Goal: Book appointment/travel/reservation

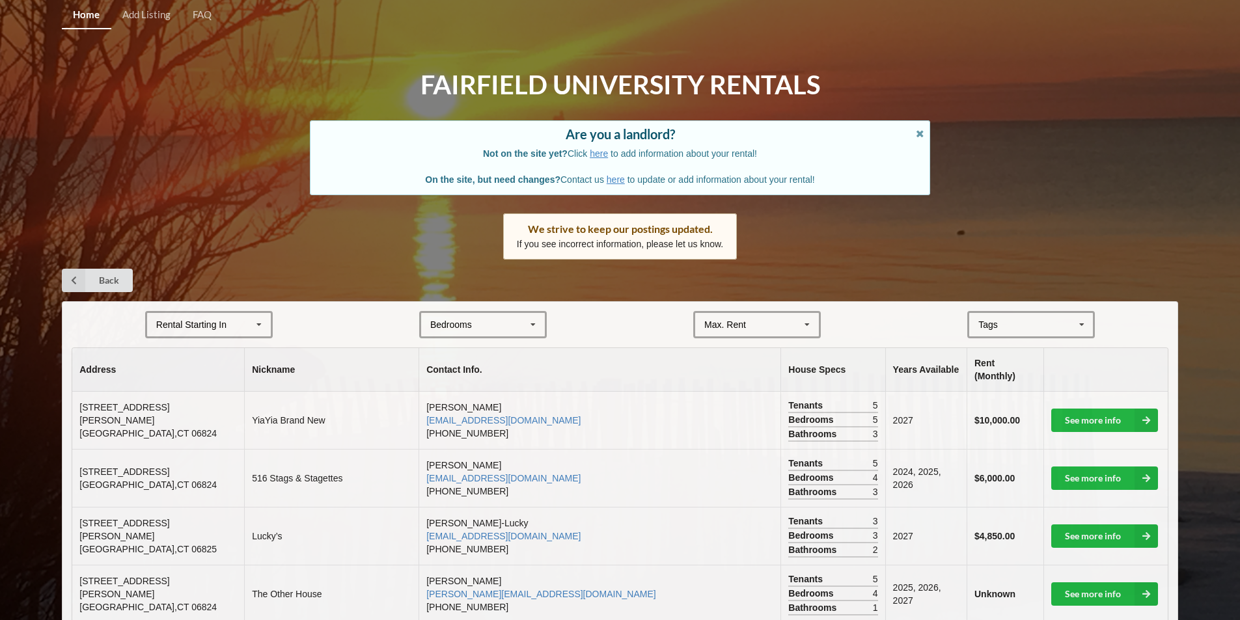
click at [214, 325] on div "Rental Starting In" at bounding box center [191, 324] width 70 height 9
click at [176, 392] on span "2027" at bounding box center [168, 397] width 20 height 10
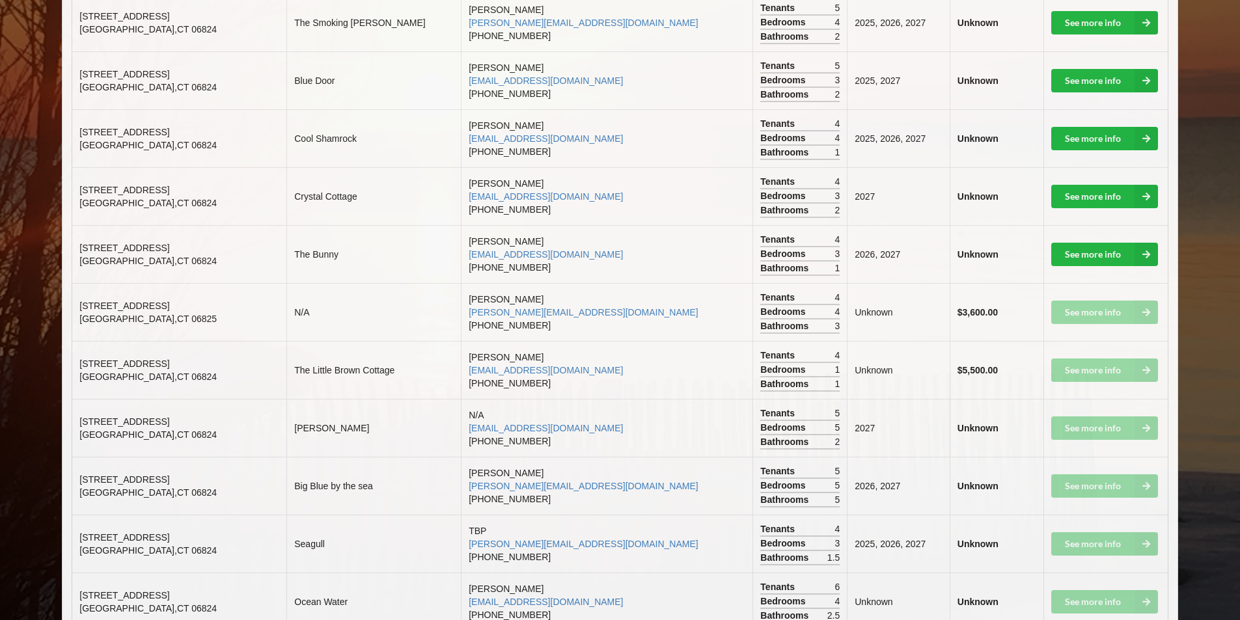
scroll to position [266, 0]
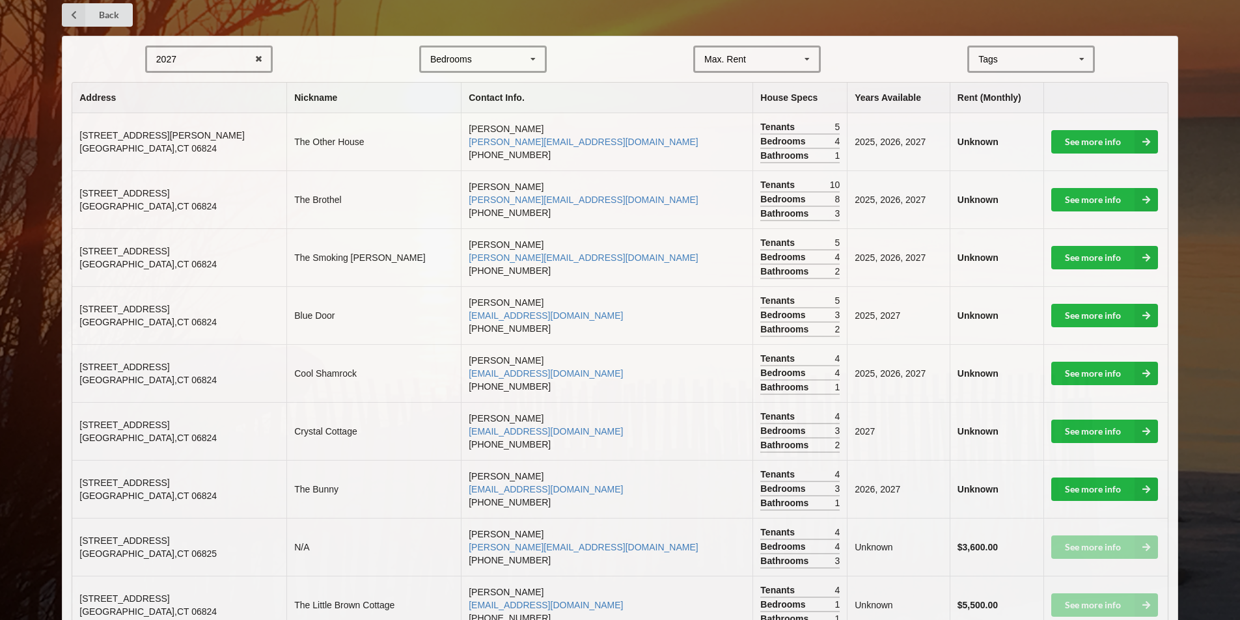
click at [212, 59] on div "2027 2025 2026 2027 2028" at bounding box center [209, 59] width 128 height 27
click at [163, 150] on span "2028" at bounding box center [168, 155] width 20 height 10
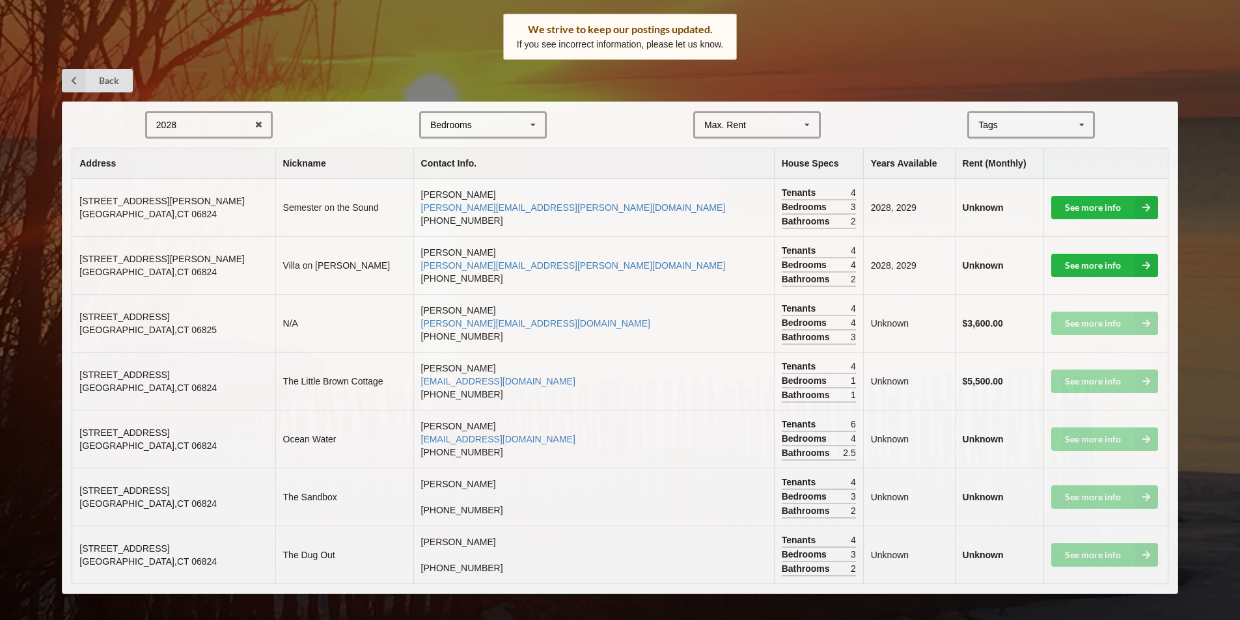
scroll to position [0, 0]
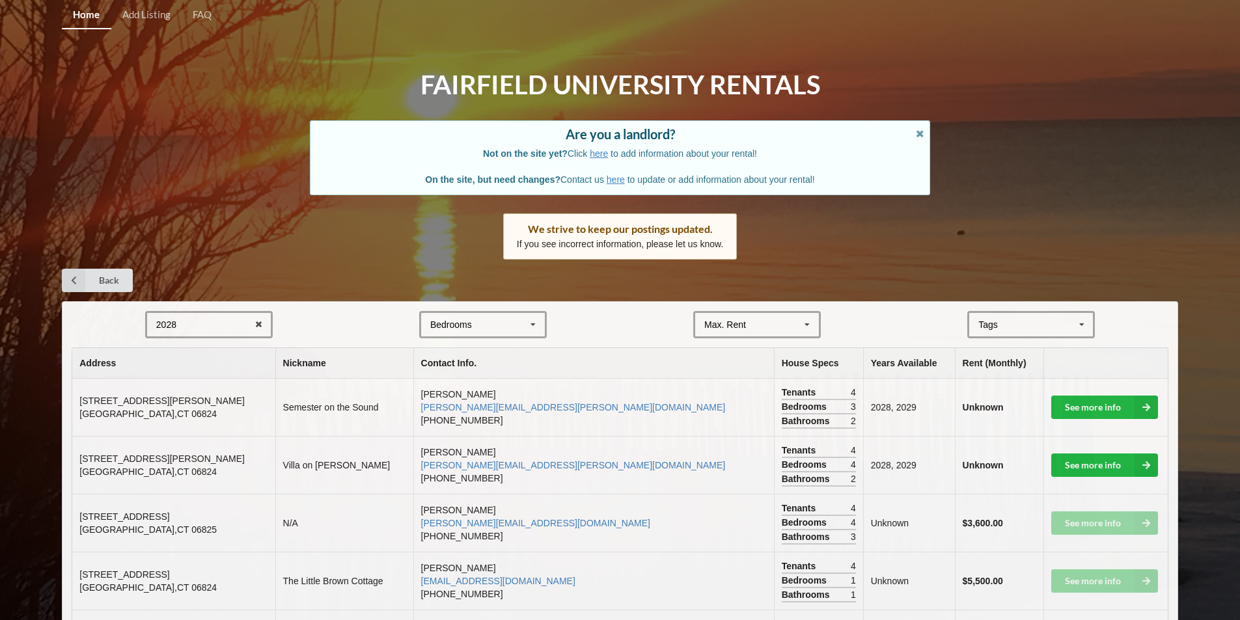
click at [202, 305] on div "2028 2025 2026 2027 2028 Bedrooms 1 2 3 4 5 6 7 8 Max. Rent $4,000 $5,000 $6,00…" at bounding box center [620, 547] width 1116 height 493
click at [207, 322] on div "2028 2025 2026 2027 2028" at bounding box center [209, 324] width 128 height 27
click at [178, 381] on div "2026" at bounding box center [209, 373] width 124 height 24
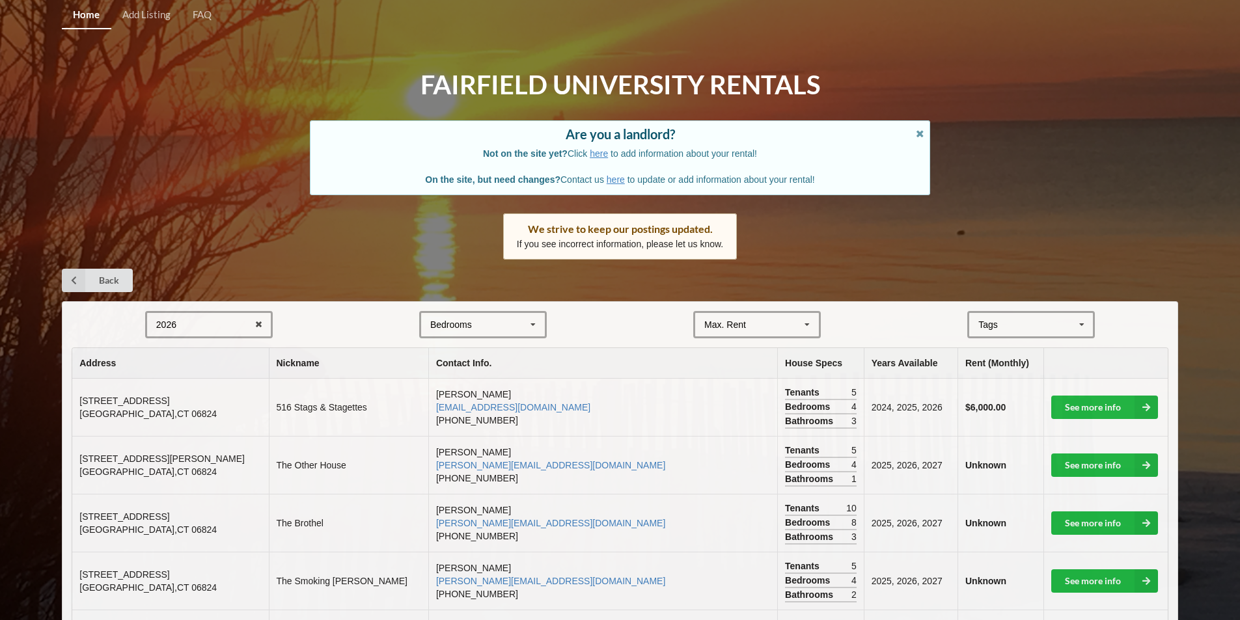
click at [227, 322] on div "2026 2025 2026 2027 2028" at bounding box center [209, 324] width 128 height 27
click at [187, 424] on div "2028" at bounding box center [209, 421] width 124 height 24
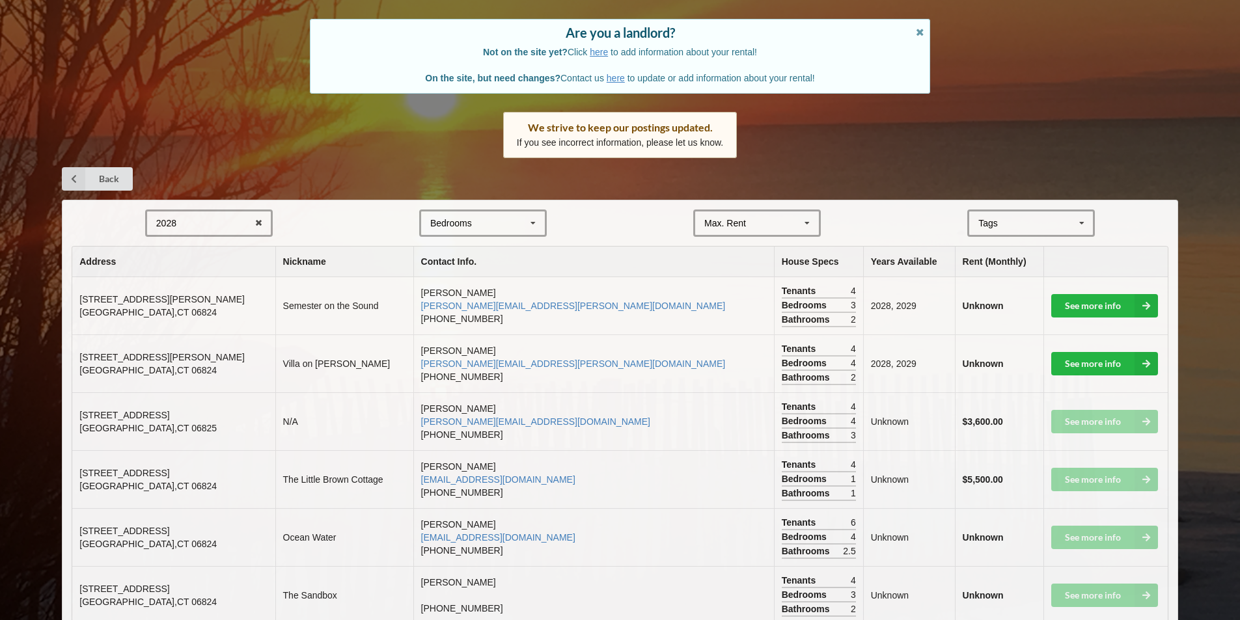
scroll to position [200, 0]
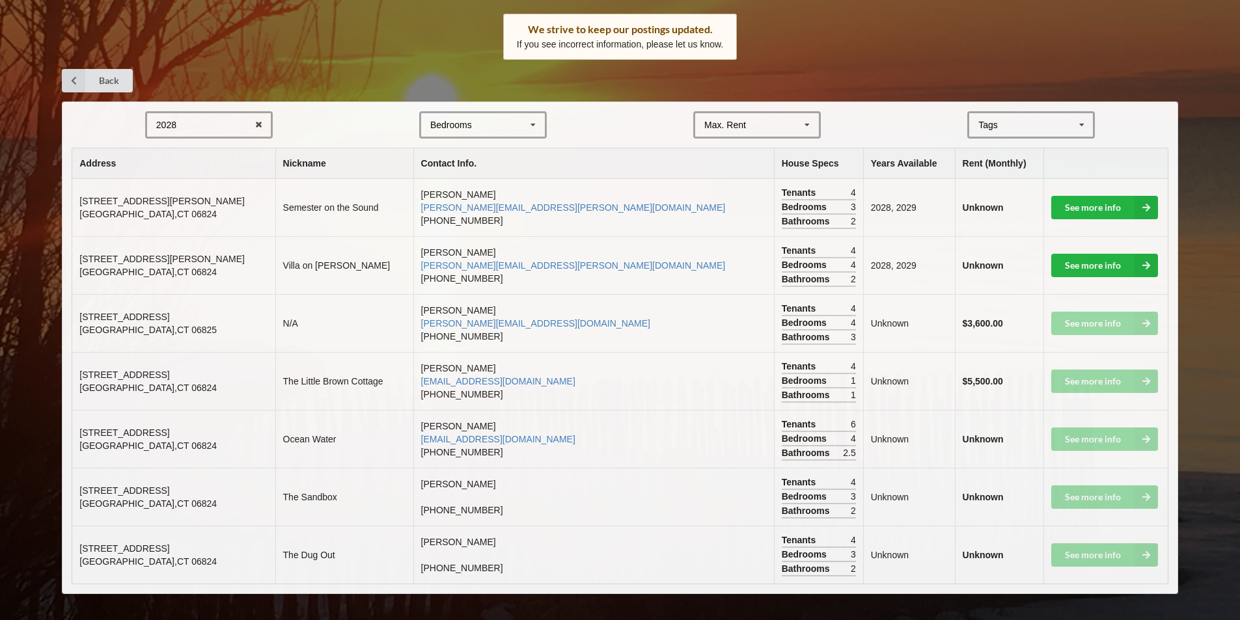
click at [193, 117] on div "2028 2025 2026 2027 2028" at bounding box center [209, 124] width 128 height 27
click at [180, 192] on div "2027" at bounding box center [209, 197] width 124 height 24
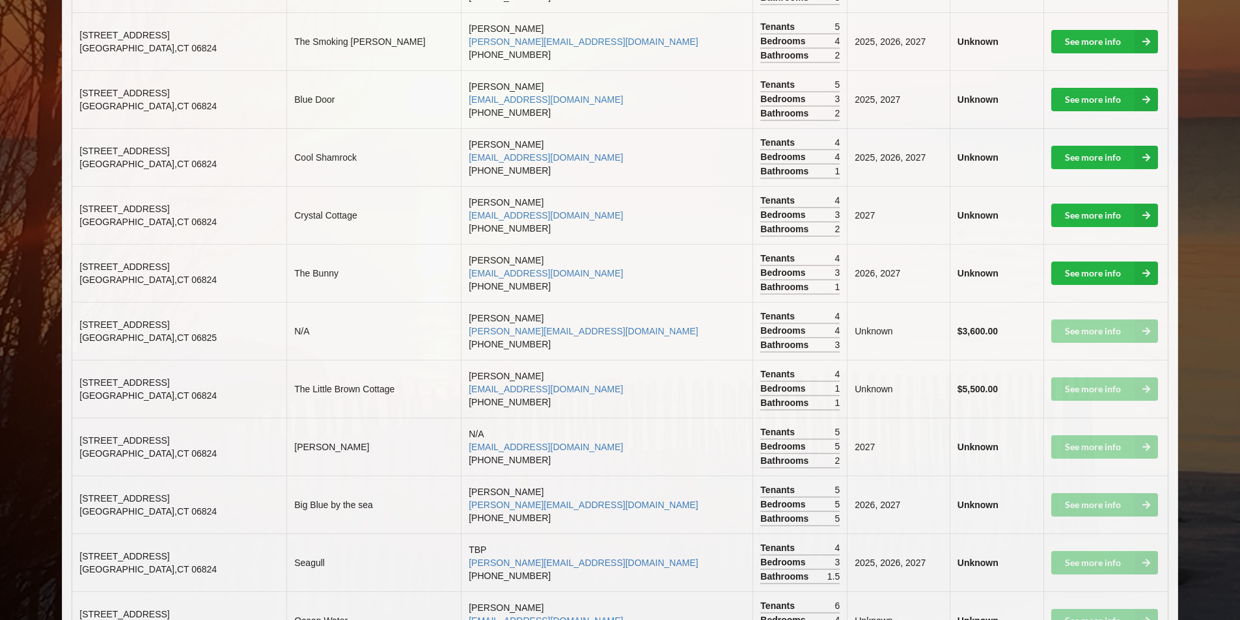
scroll to position [200, 0]
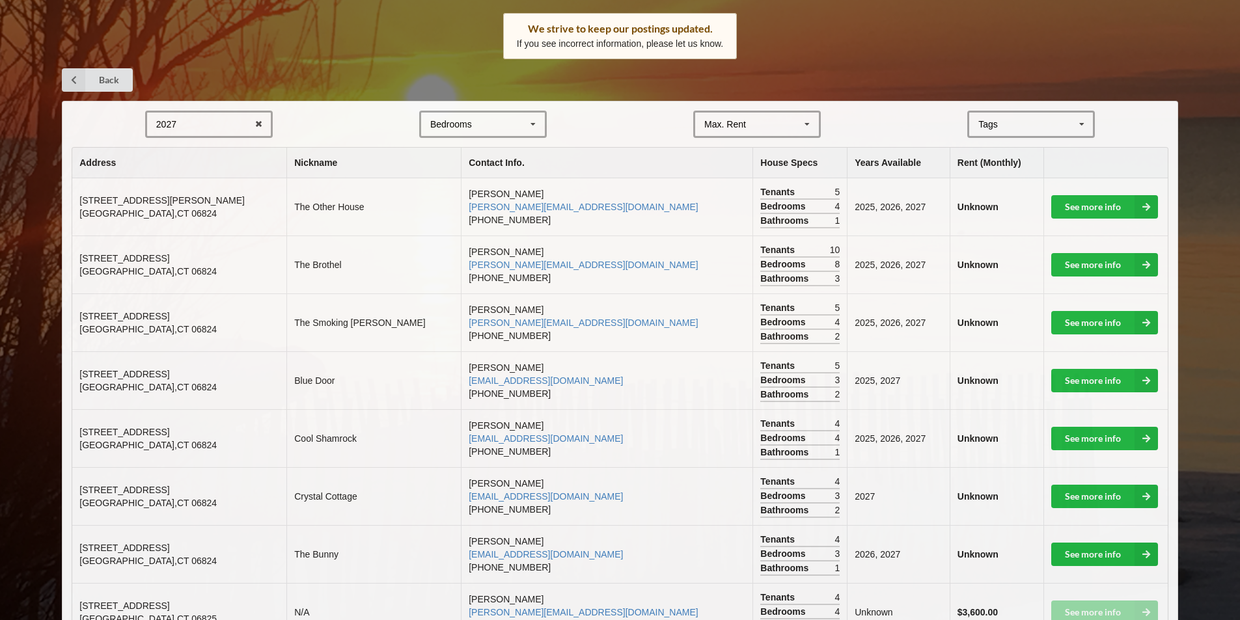
click at [212, 119] on div "2027 2025 2026 2027 2028" at bounding box center [209, 124] width 128 height 27
click at [195, 128] on div "2027 2025 2026 2027 2028" at bounding box center [209, 124] width 128 height 27
click at [218, 123] on div "2027 2025 2026 2027 2028" at bounding box center [209, 124] width 128 height 27
click at [202, 142] on div "2025" at bounding box center [209, 148] width 124 height 24
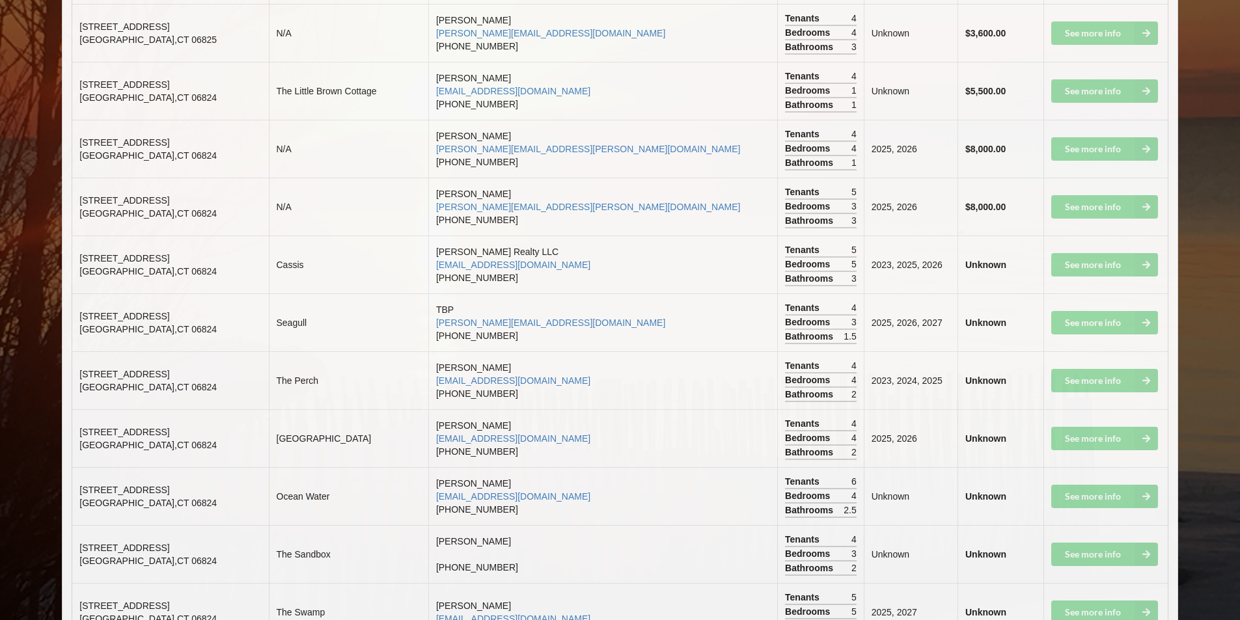
scroll to position [895, 0]
